Goal: Transaction & Acquisition: Book appointment/travel/reservation

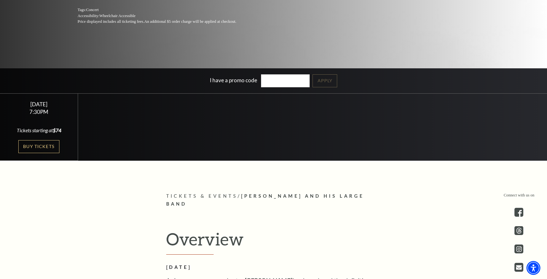
scroll to position [152, 0]
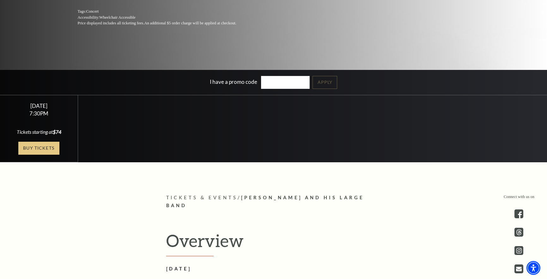
click at [33, 144] on link "Buy Tickets" at bounding box center [38, 147] width 41 height 13
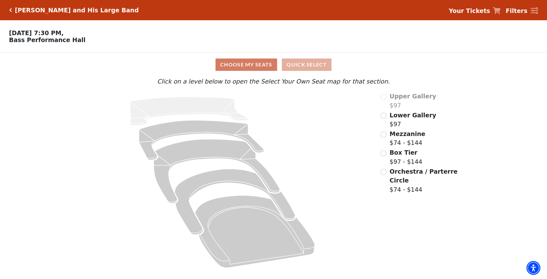
click at [307, 63] on button "Quick Select" at bounding box center [307, 64] width 50 height 12
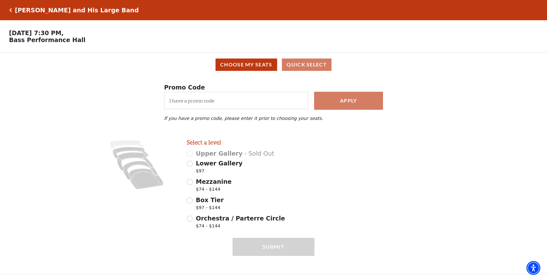
click at [191, 219] on input "Orchestra / Parterre Circle $74 - $144" at bounding box center [190, 218] width 6 height 6
radio input "true"
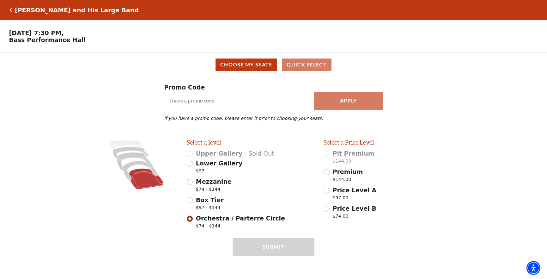
click at [189, 198] on input "Box Tier $97 - $144" at bounding box center [190, 200] width 6 height 6
radio input "true"
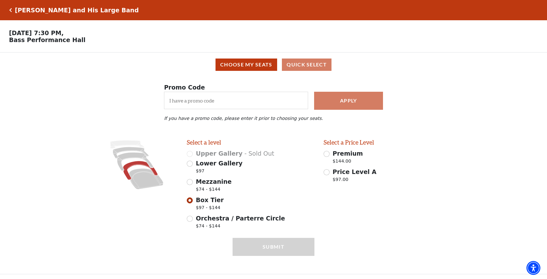
click at [327, 171] on input "Price Level A $97.00" at bounding box center [326, 172] width 6 height 6
radio input "true"
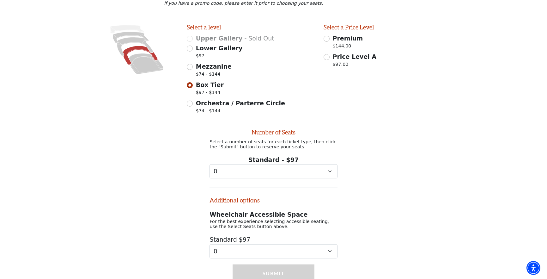
scroll to position [141, 0]
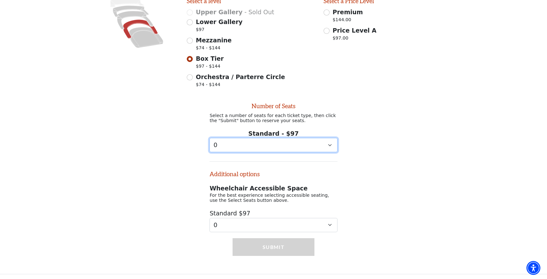
select select "2"
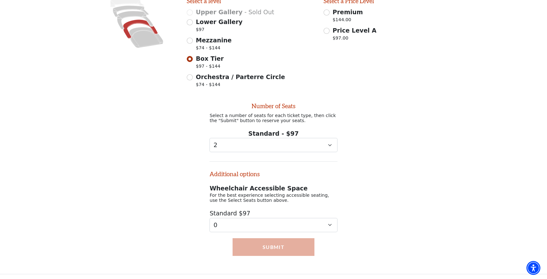
click at [273, 248] on button "Submit" at bounding box center [273, 247] width 82 height 18
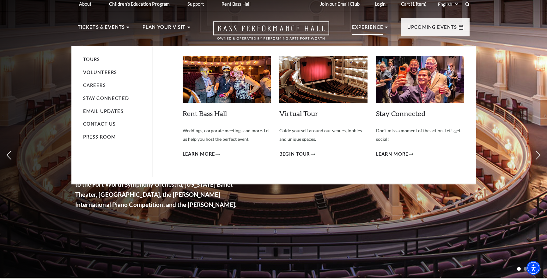
scroll to position [4, 0]
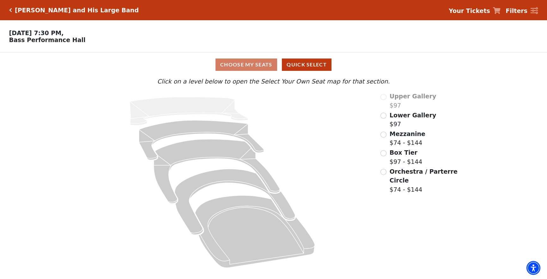
click at [383, 171] on input "Orchestra / Parterre Circle$74 - $144\a" at bounding box center [383, 172] width 6 height 6
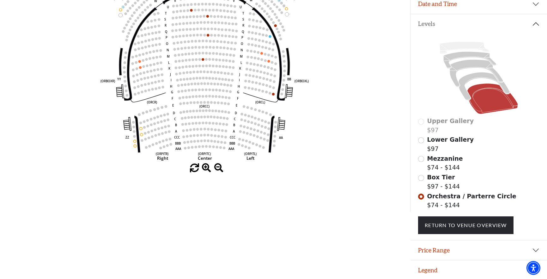
scroll to position [119, 0]
click at [421, 177] on input "Box Tier$97 - $144\a" at bounding box center [421, 178] width 6 height 6
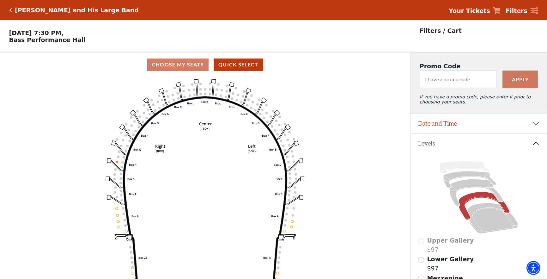
scroll to position [29, 0]
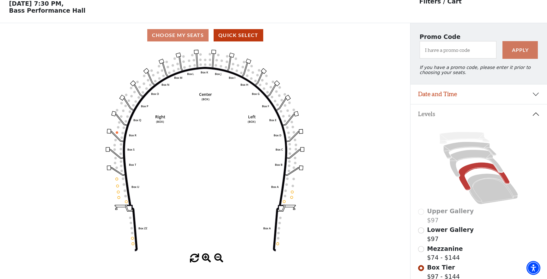
click at [420, 248] on input "Mezzanine$74 - $144\a" at bounding box center [421, 249] width 6 height 6
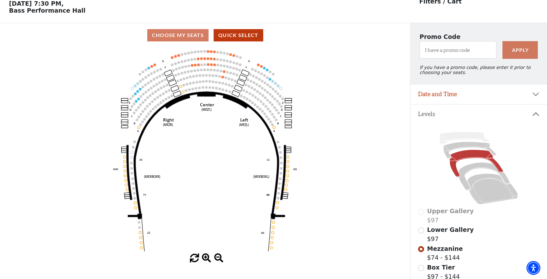
click at [421, 230] on input "Lower Gallery$97\a" at bounding box center [421, 230] width 6 height 6
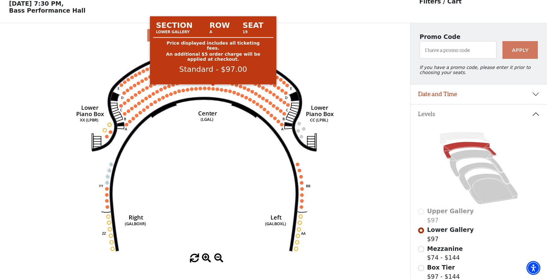
scroll to position [29, 0]
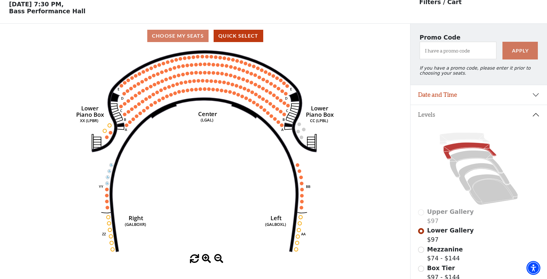
click at [421, 248] on input "Mezzanine$74 - $144\a" at bounding box center [421, 249] width 6 height 6
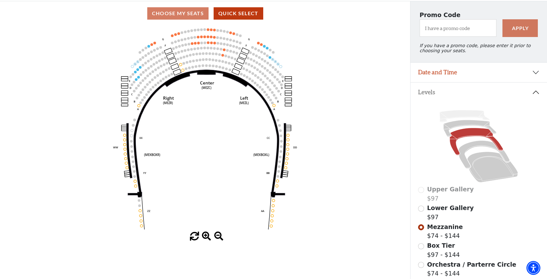
scroll to position [51, 0]
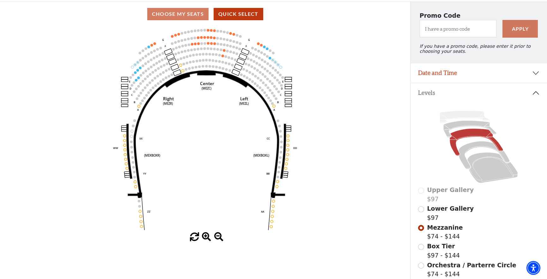
click at [421, 245] on input "Box Tier$97 - $144\a" at bounding box center [421, 246] width 6 height 6
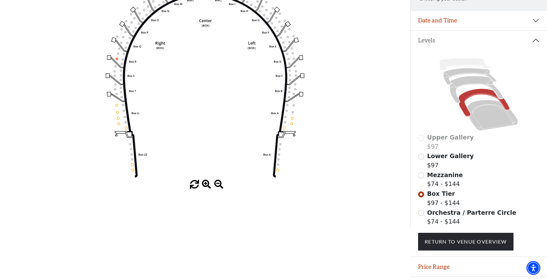
scroll to position [105, 0]
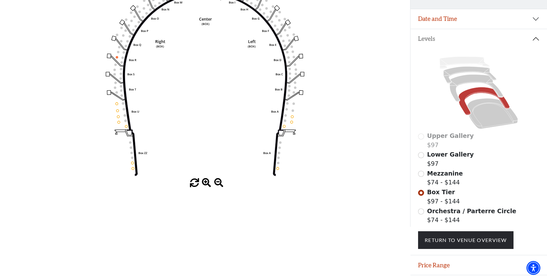
click at [422, 209] on input "Orchestra / Parterre Circle$74 - $144\a" at bounding box center [421, 211] width 6 height 6
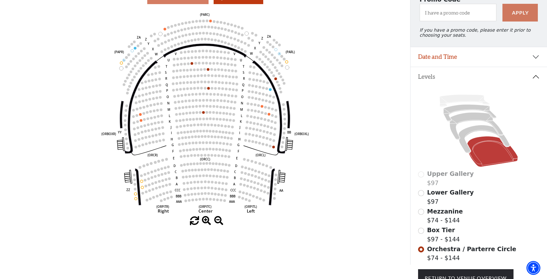
scroll to position [66, 0]
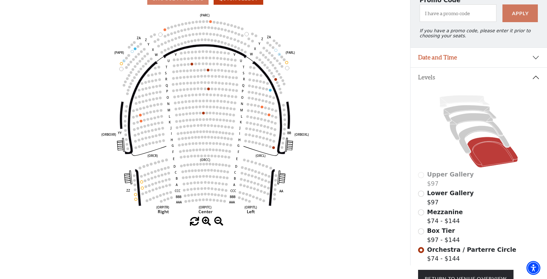
click at [420, 230] on input "Box Tier$97 - $144\a" at bounding box center [421, 231] width 6 height 6
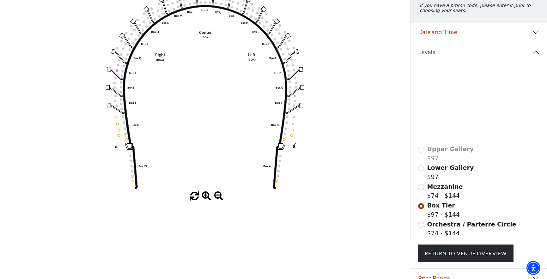
scroll to position [92, 0]
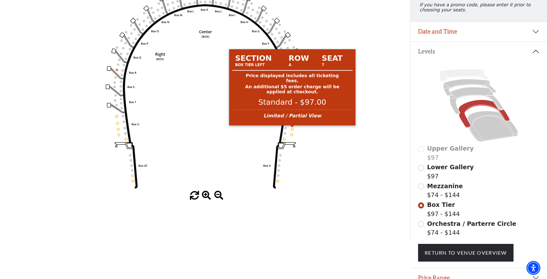
click at [292, 129] on circle at bounding box center [292, 129] width 3 height 3
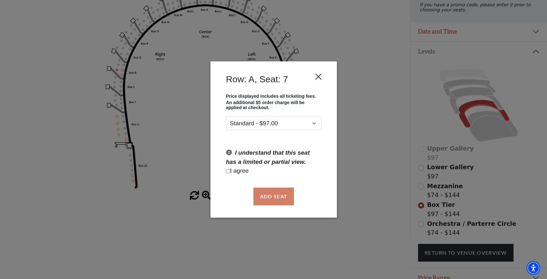
click at [318, 75] on button "Close" at bounding box center [318, 76] width 12 height 12
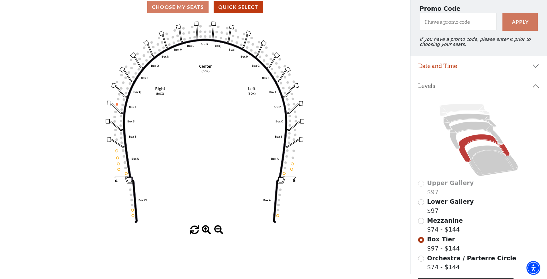
scroll to position [56, 0]
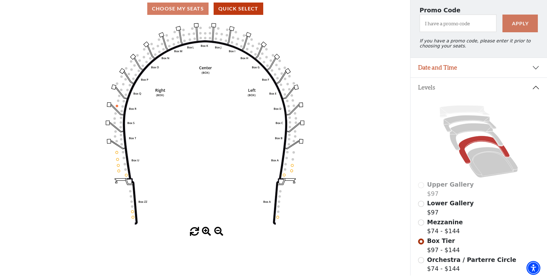
click at [420, 221] on input "Mezzanine$74 - $144\a" at bounding box center [421, 222] width 6 height 6
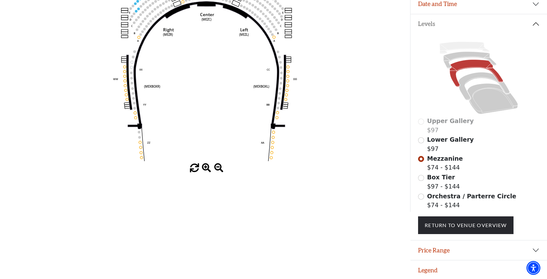
scroll to position [119, 0]
click at [535, 247] on button "Price Range" at bounding box center [478, 250] width 136 height 20
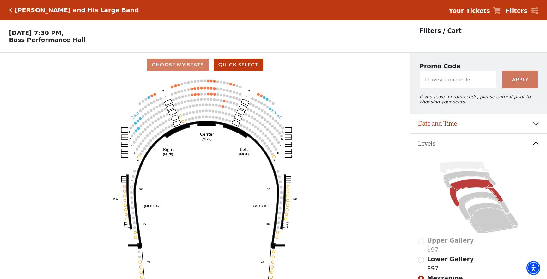
scroll to position [0, 0]
